Goal: Transaction & Acquisition: Purchase product/service

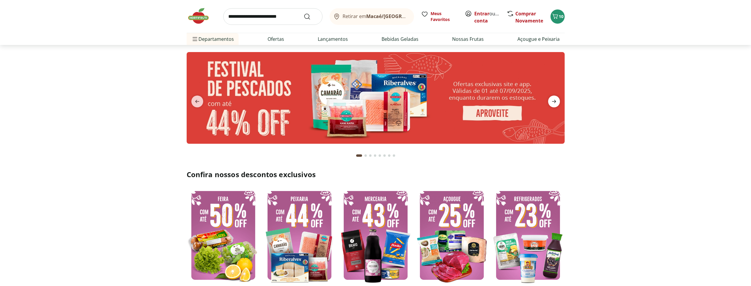
click at [554, 101] on icon "next" at bounding box center [554, 101] width 4 height 3
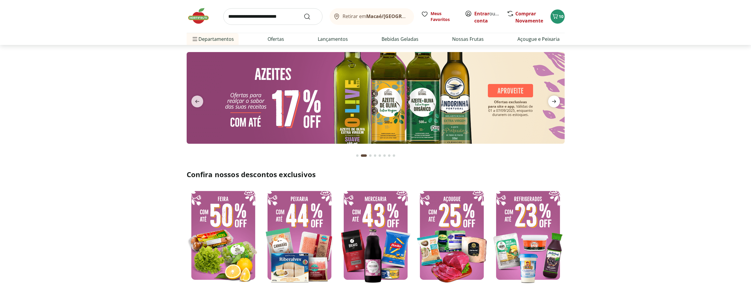
click at [554, 101] on icon "next" at bounding box center [554, 101] width 4 height 3
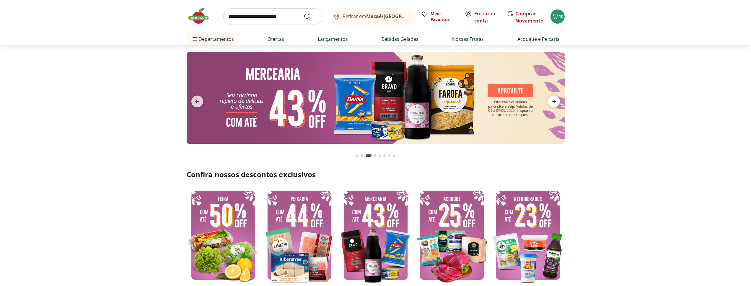
click at [554, 101] on icon "next" at bounding box center [554, 101] width 4 height 3
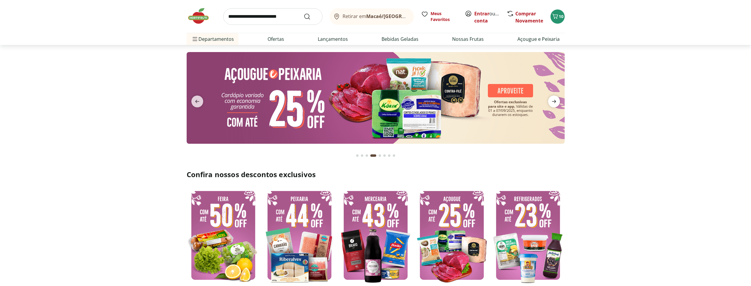
click at [554, 101] on icon "next" at bounding box center [554, 101] width 4 height 3
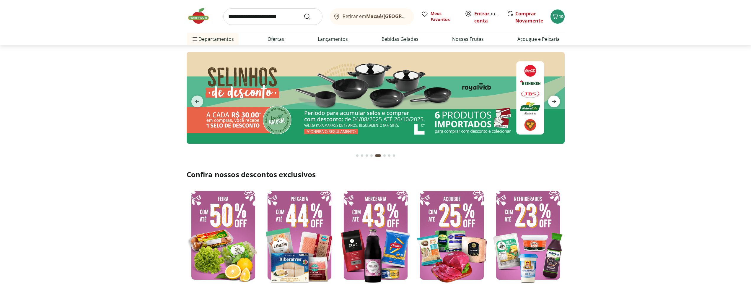
click at [554, 103] on icon "next" at bounding box center [554, 101] width 4 height 3
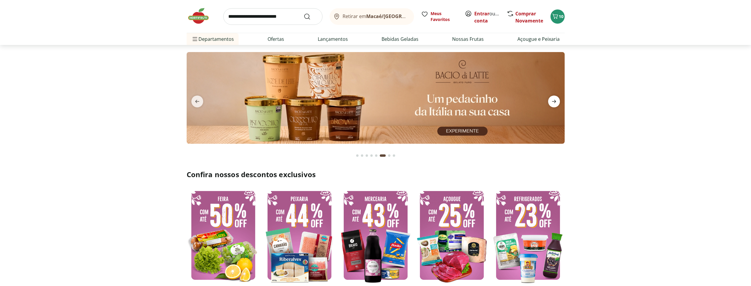
click at [554, 103] on icon "next" at bounding box center [554, 101] width 4 height 3
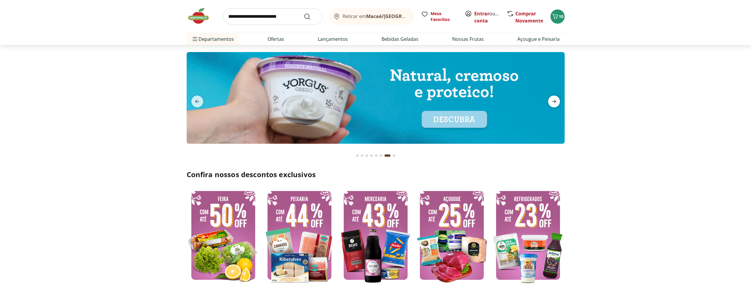
click at [554, 103] on icon "next" at bounding box center [554, 101] width 4 height 3
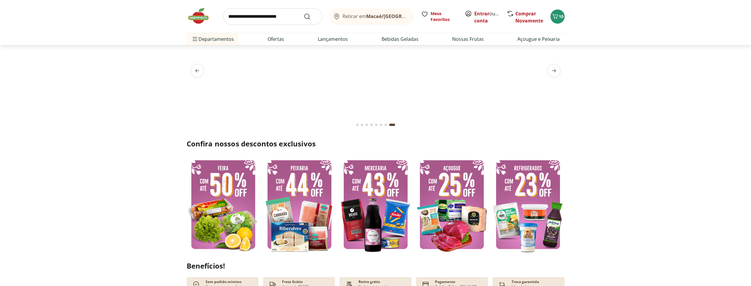
scroll to position [60, 0]
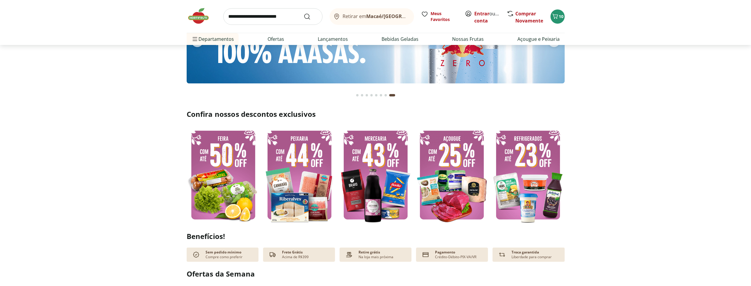
click at [319, 167] on img at bounding box center [299, 175] width 73 height 98
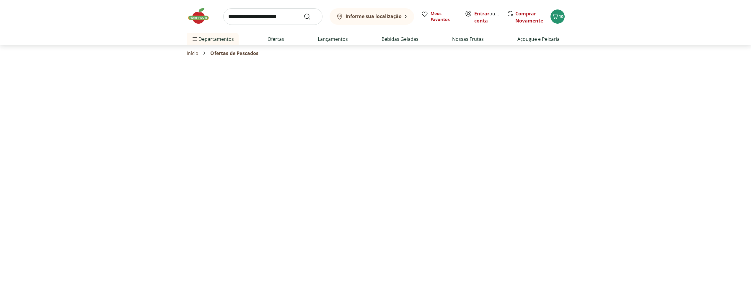
select select "**********"
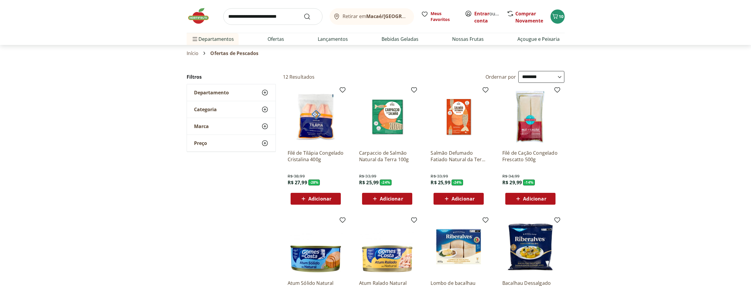
click at [196, 17] on img at bounding box center [202, 16] width 30 height 18
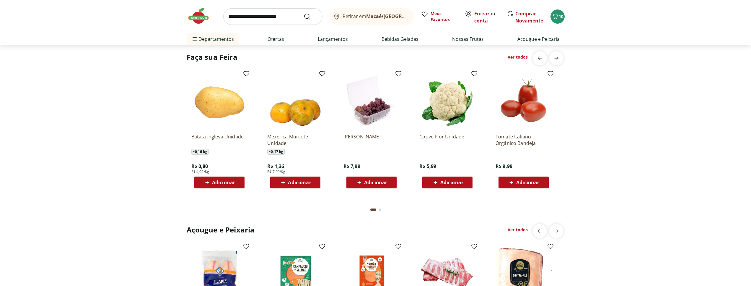
scroll to position [603, 0]
